Goal: Task Accomplishment & Management: Use online tool/utility

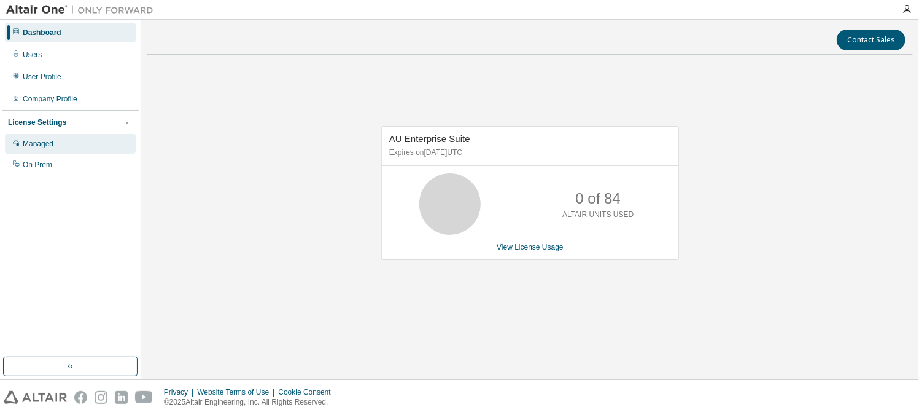
click at [37, 151] on div "Managed" at bounding box center [70, 144] width 131 height 20
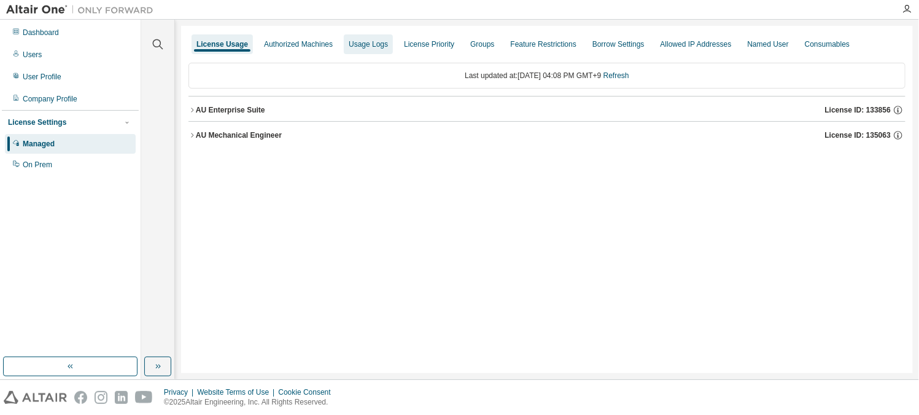
click at [357, 48] on div "Usage Logs" at bounding box center [368, 44] width 39 height 10
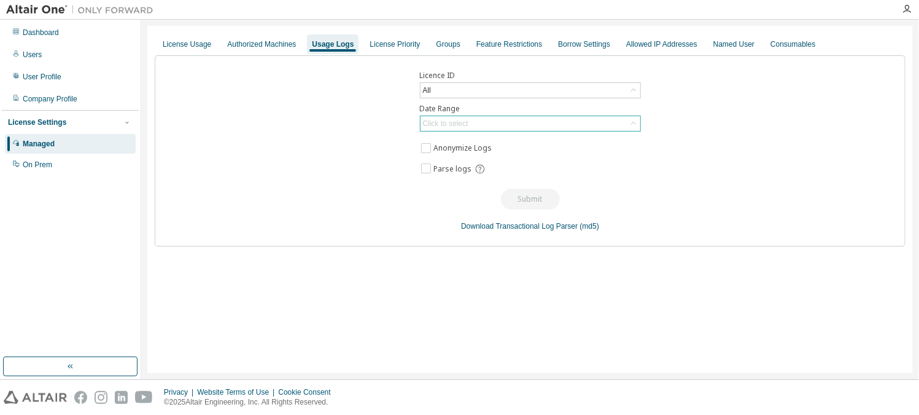
click at [478, 128] on div "Click to select" at bounding box center [531, 123] width 220 height 15
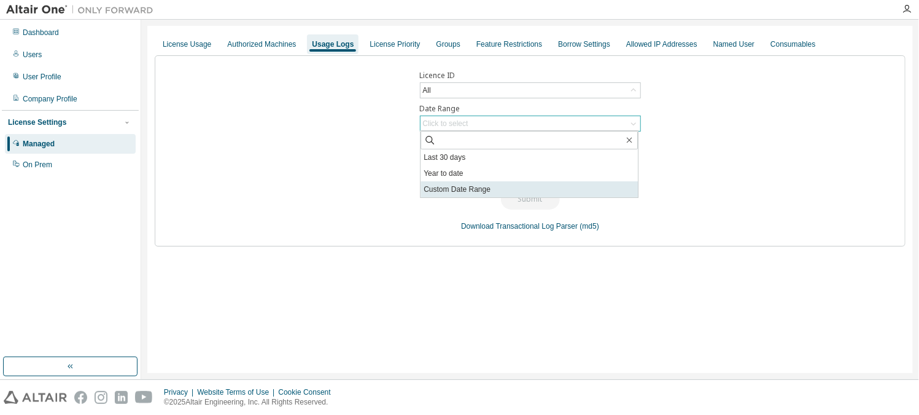
click at [452, 194] on li "Custom Date Range" at bounding box center [529, 189] width 217 height 16
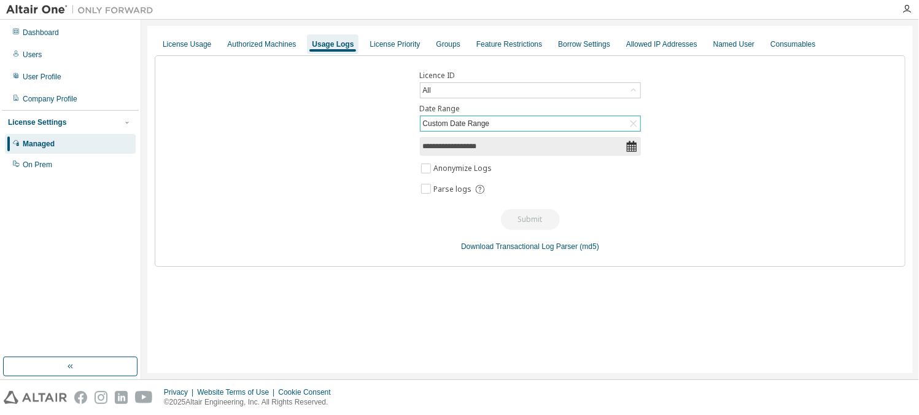
click at [628, 146] on icon at bounding box center [632, 146] width 12 height 12
click at [489, 145] on input "**********" at bounding box center [524, 146] width 203 height 12
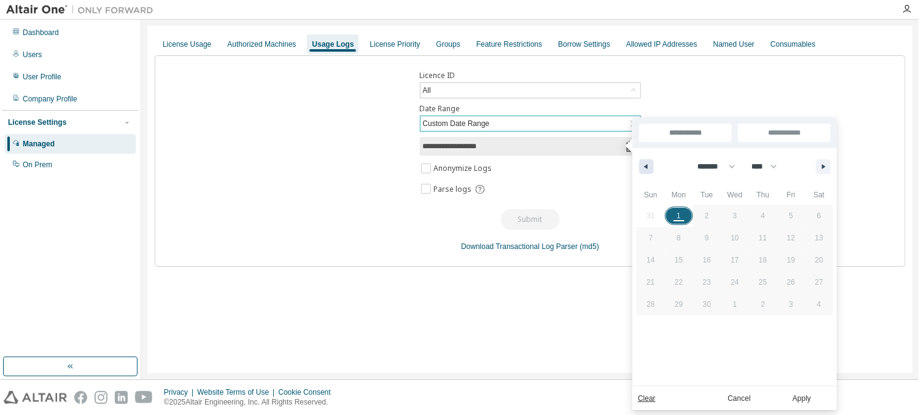
click at [650, 170] on button "button" at bounding box center [646, 166] width 15 height 15
select select "*"
click at [797, 211] on span "1" at bounding box center [792, 216] width 28 height 16
type input "*"
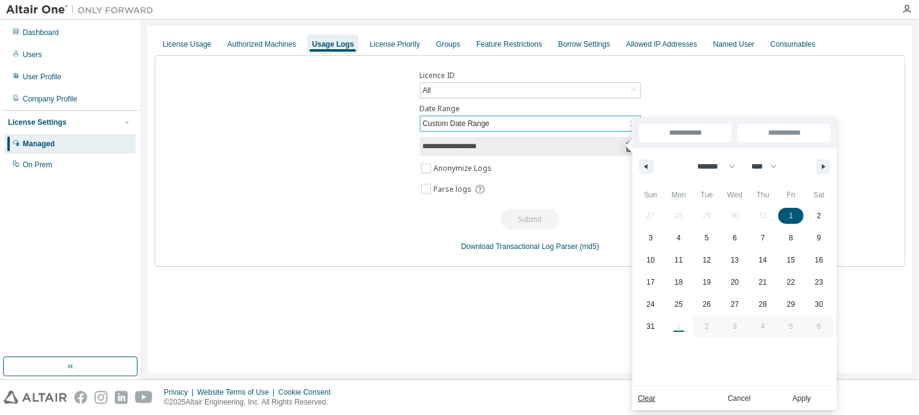
type input "**********"
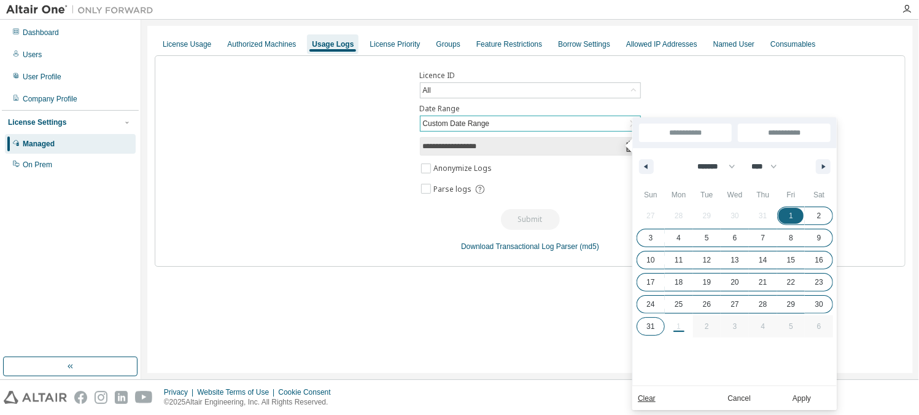
click at [653, 327] on span "31" at bounding box center [651, 326] width 8 height 22
type input "**********"
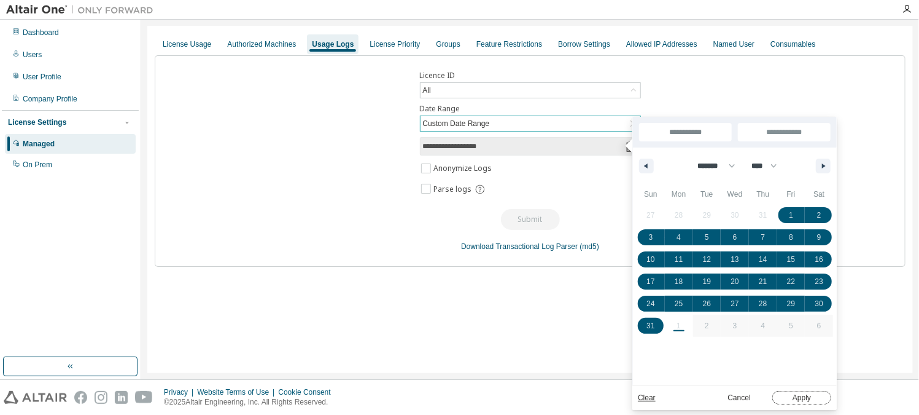
click at [800, 400] on button "Apply" at bounding box center [802, 398] width 59 height 14
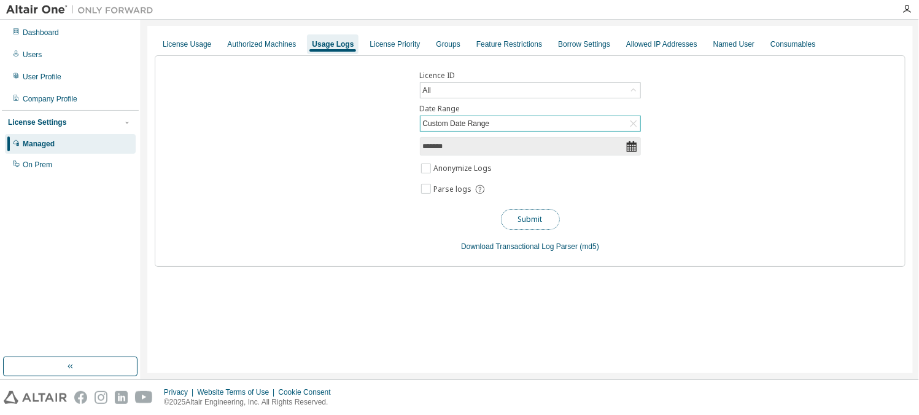
click at [531, 222] on button "Submit" at bounding box center [530, 219] width 59 height 21
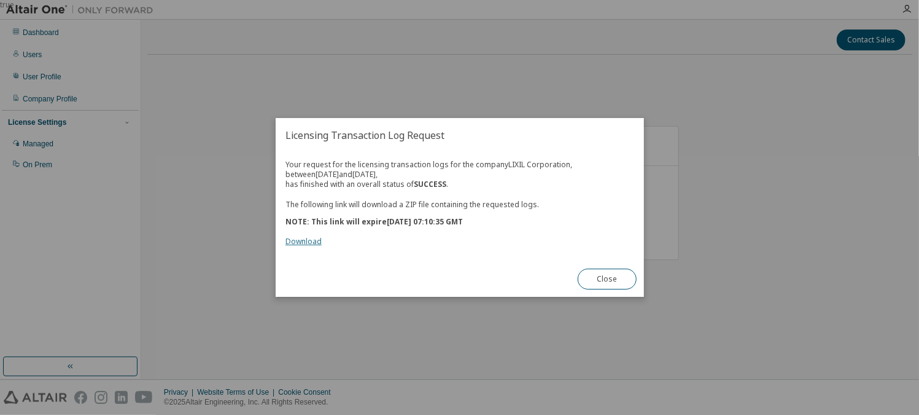
click at [295, 243] on link "Download" at bounding box center [304, 241] width 36 height 10
